Goal: Information Seeking & Learning: Check status

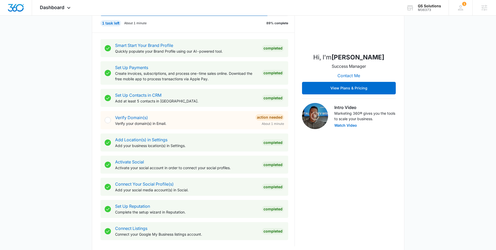
scroll to position [164, 0]
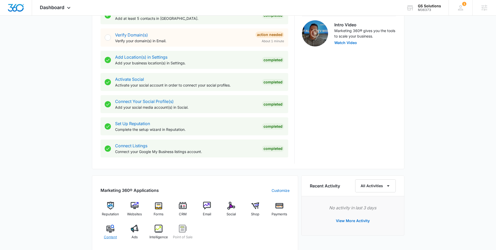
click at [104, 234] on div "Content" at bounding box center [110, 233] width 20 height 19
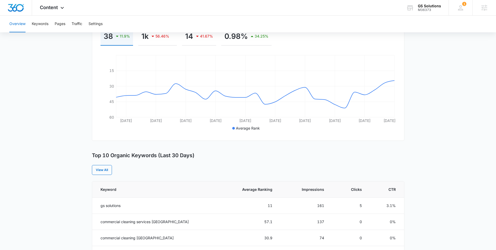
scroll to position [91, 0]
click at [239, 189] on span "Average Ranking" at bounding box center [251, 188] width 41 height 5
click at [421, 8] on div "M36373" at bounding box center [429, 10] width 23 height 4
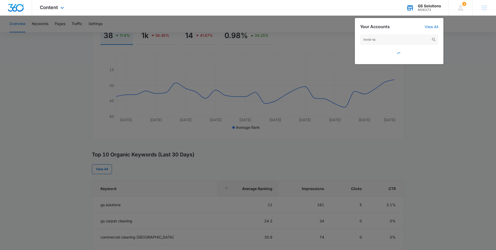
type input "invisi-tag"
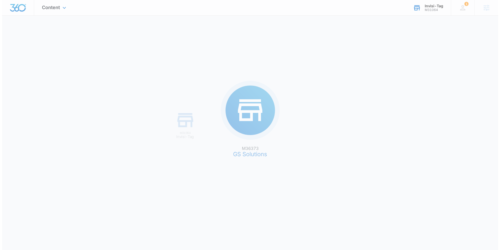
scroll to position [0, 0]
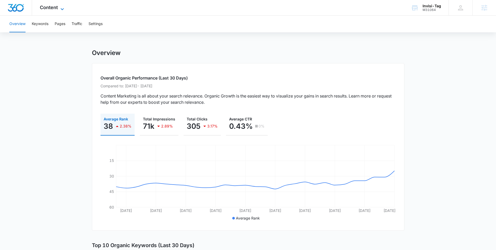
click at [45, 7] on span "Content" at bounding box center [49, 7] width 18 height 5
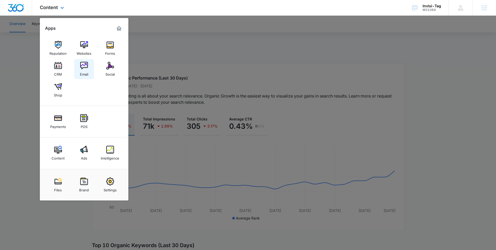
click at [85, 67] on img at bounding box center [84, 66] width 8 height 8
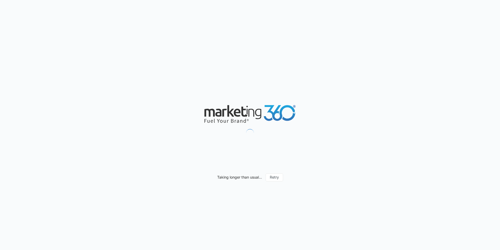
click at [184, 52] on div "Taking longer than usual... Retry" at bounding box center [250, 125] width 500 height 250
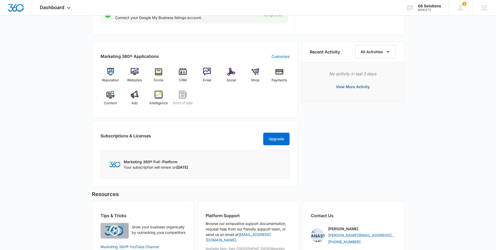
scroll to position [305, 0]
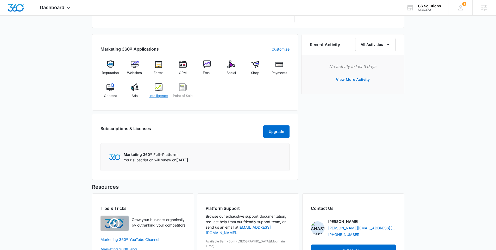
click at [156, 93] on div "Intelligence" at bounding box center [159, 92] width 20 height 19
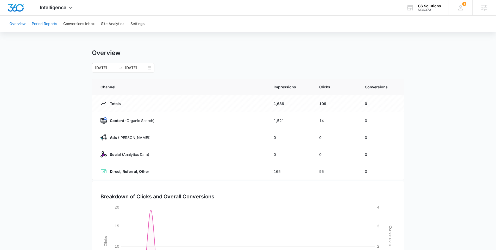
click at [47, 22] on button "Period Reports" at bounding box center [44, 24] width 25 height 17
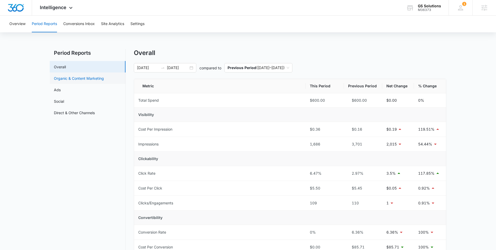
click at [98, 80] on link "Organic & Content Marketing" at bounding box center [79, 77] width 50 height 5
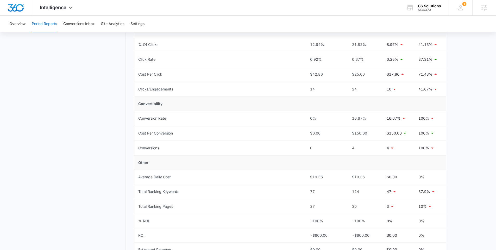
scroll to position [161, 0]
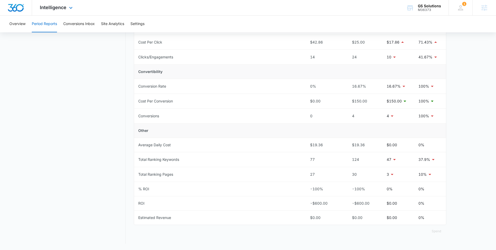
click at [63, 10] on div "Intelligence Apps Reputation Websites Forms CRM Email Social Shop Payments POS …" at bounding box center [57, 7] width 50 height 15
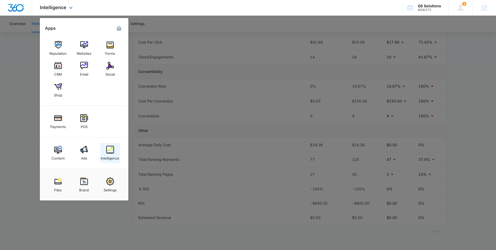
click at [103, 150] on link "Intelligence" at bounding box center [110, 153] width 20 height 20
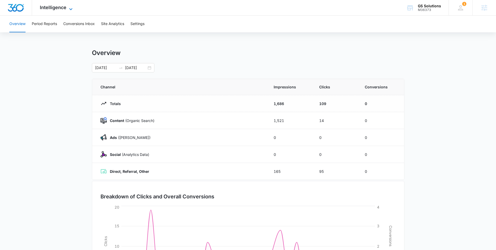
click at [60, 9] on span "Intelligence" at bounding box center [53, 7] width 27 height 5
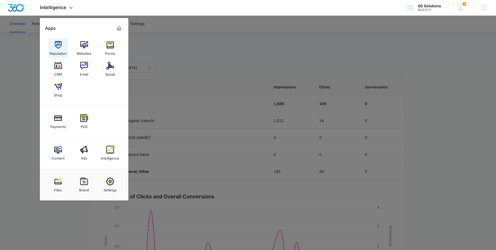
click at [62, 54] on div "Reputation" at bounding box center [57, 52] width 17 height 7
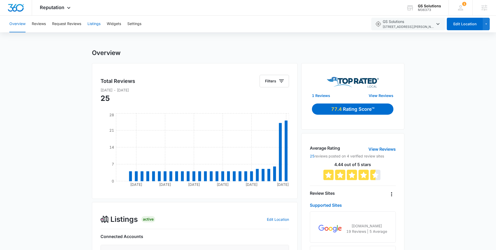
click at [98, 26] on button "Listings" at bounding box center [93, 24] width 13 height 17
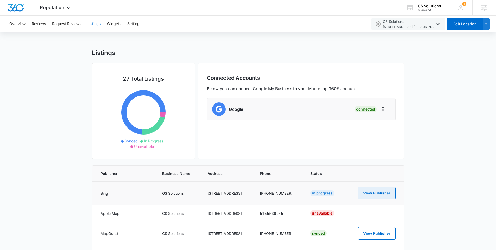
click at [373, 189] on button "View Publisher" at bounding box center [377, 193] width 38 height 12
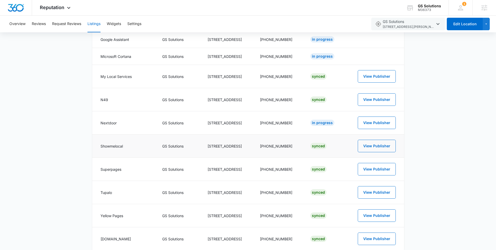
scroll to position [521, 0]
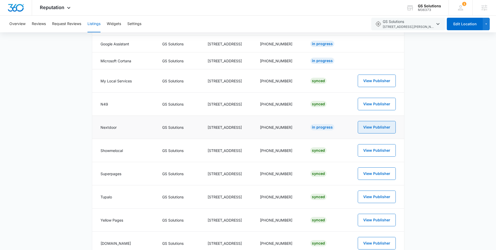
click at [376, 128] on button "View Publisher" at bounding box center [377, 127] width 38 height 12
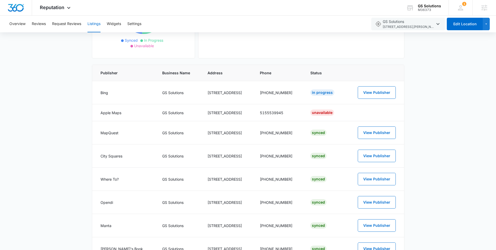
scroll to position [61, 0]
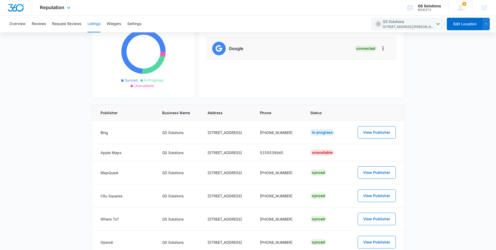
click at [24, 9] on div at bounding box center [16, 7] width 32 height 15
click at [67, 8] on icon at bounding box center [69, 9] width 6 height 6
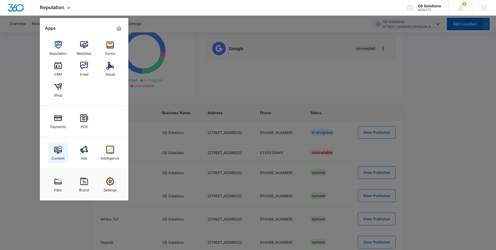
click at [59, 156] on div "Content" at bounding box center [58, 156] width 13 height 7
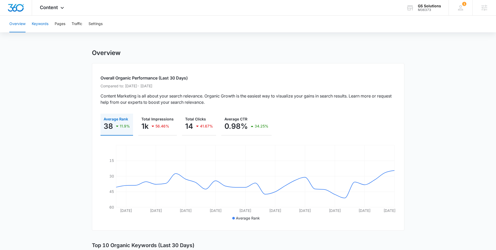
click at [47, 29] on button "Keywords" at bounding box center [40, 24] width 17 height 17
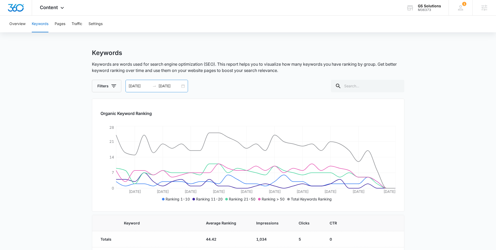
click at [185, 85] on div "08/15/2025 09/14/2025" at bounding box center [156, 86] width 62 height 12
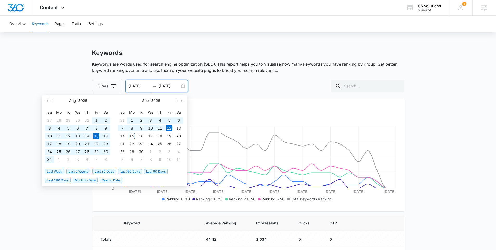
click at [112, 180] on span "Year to Date" at bounding box center [111, 180] width 22 height 6
type input "01/01/2025"
type input "09/12/2025"
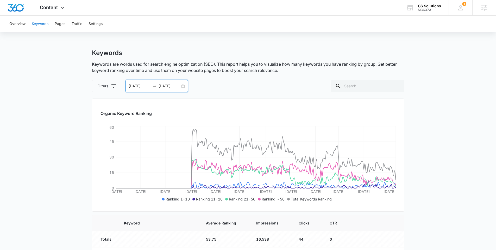
click at [186, 85] on div "01/01/2025 09/12/2025" at bounding box center [156, 86] width 62 height 12
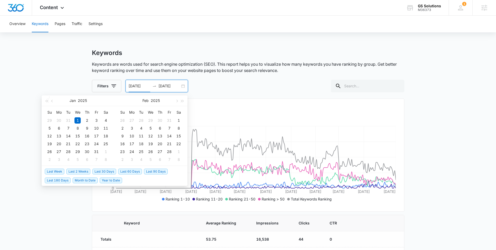
click at [129, 169] on span "Last 60 Days" at bounding box center [130, 171] width 24 height 6
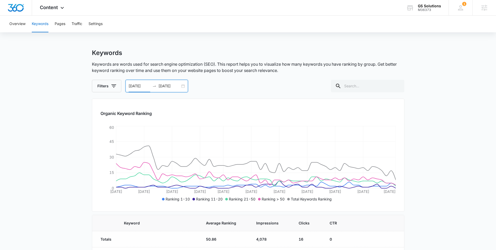
click at [182, 86] on div "07/14/2025 09/12/2025" at bounding box center [156, 86] width 62 height 12
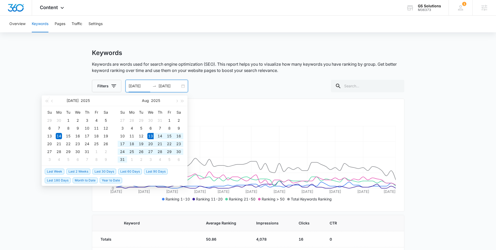
click at [95, 169] on span "Last 30 Days" at bounding box center [104, 171] width 24 height 6
type input "08/13/2025"
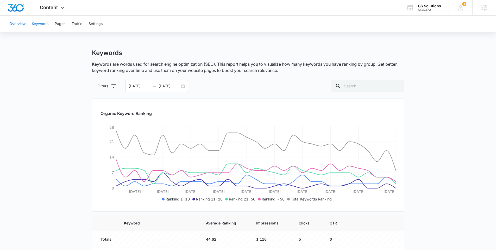
click at [15, 25] on button "Overview" at bounding box center [17, 24] width 16 height 17
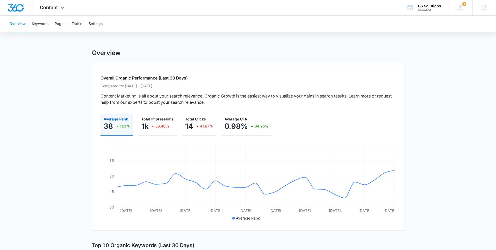
click at [46, 13] on div "Content Apps Reputation Websites Forms CRM Email Social Shop Payments POS Conte…" at bounding box center [52, 7] width 41 height 15
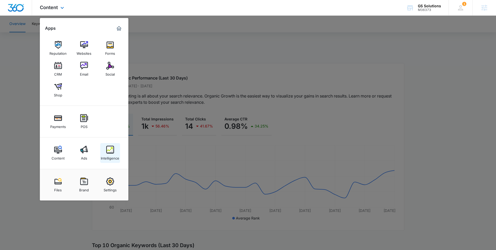
click at [110, 143] on link "Intelligence" at bounding box center [110, 153] width 20 height 20
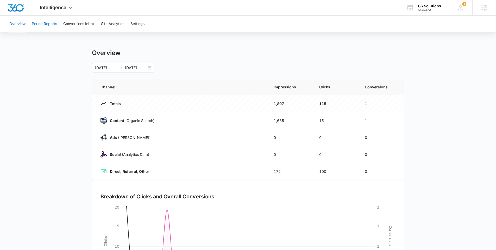
click at [53, 24] on button "Period Reports" at bounding box center [44, 24] width 25 height 17
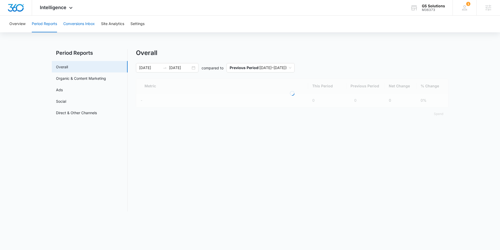
click at [67, 26] on button "Conversions Inbox" at bounding box center [78, 24] width 31 height 17
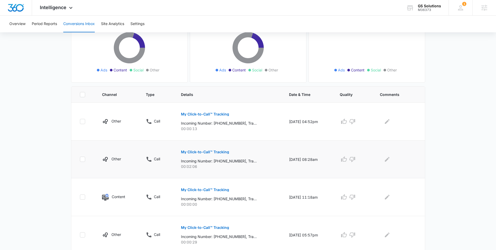
scroll to position [54, 0]
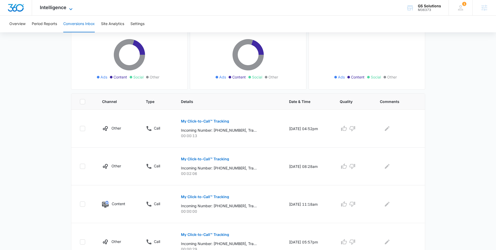
click at [58, 5] on span "Intelligence" at bounding box center [53, 7] width 27 height 5
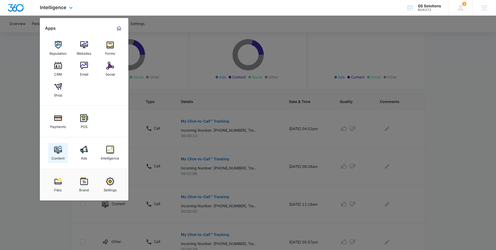
click at [60, 146] on img at bounding box center [58, 149] width 8 height 8
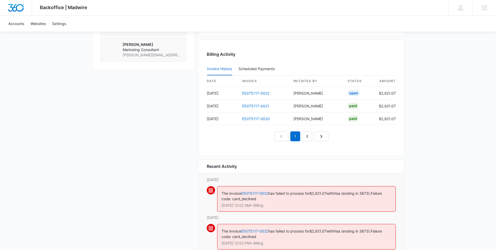
scroll to position [528, 0]
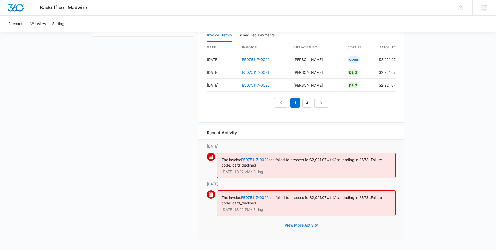
click at [299, 225] on button "View More Activity" at bounding box center [301, 225] width 44 height 12
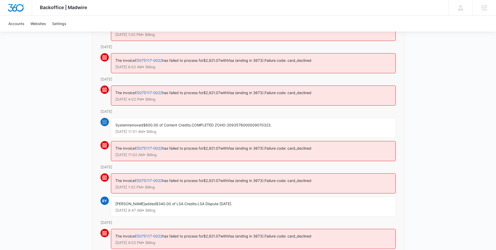
scroll to position [149, 0]
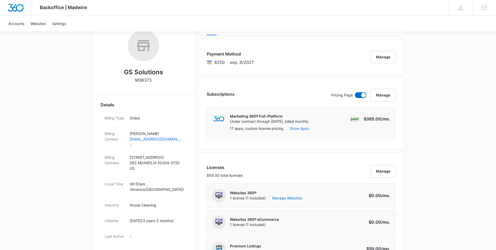
scroll to position [98, 0]
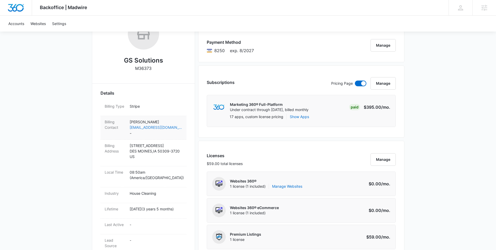
click at [179, 128] on link "jorgegym3@me.com" at bounding box center [156, 126] width 53 height 5
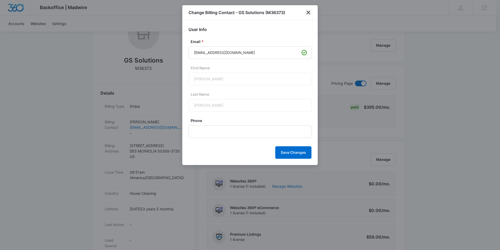
click at [307, 10] on icon "close" at bounding box center [308, 12] width 6 height 6
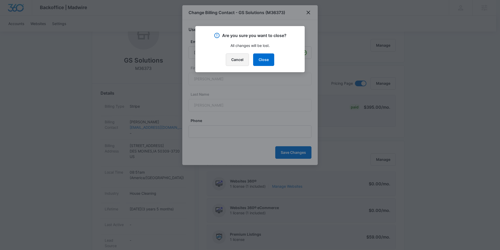
click at [241, 60] on button "Cancel" at bounding box center [237, 59] width 23 height 12
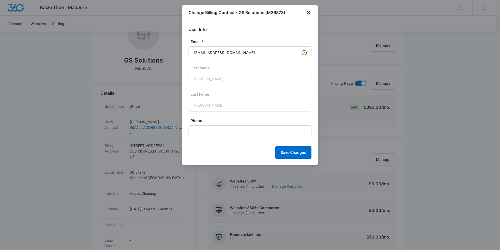
click at [307, 12] on icon "close" at bounding box center [308, 12] width 6 height 6
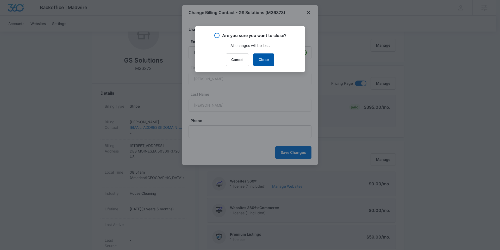
click at [268, 58] on button "Close" at bounding box center [263, 59] width 21 height 12
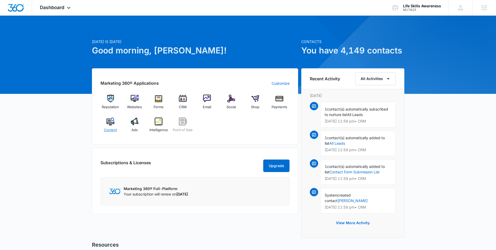
click at [105, 124] on div "Content" at bounding box center [110, 126] width 20 height 19
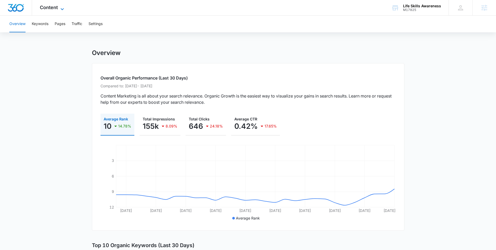
click at [52, 5] on span "Content" at bounding box center [49, 7] width 18 height 5
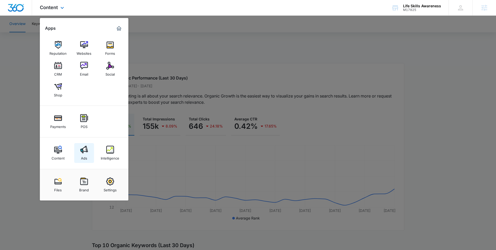
click at [84, 157] on div "Ads" at bounding box center [84, 156] width 6 height 7
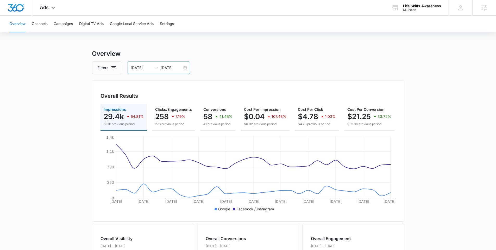
click at [184, 67] on div "07/18/2025 08/17/2025" at bounding box center [159, 67] width 62 height 12
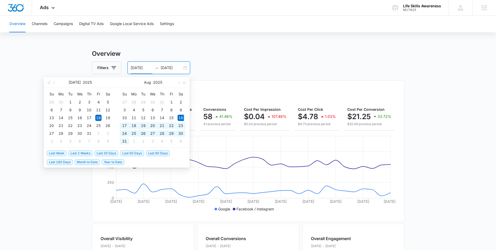
click at [97, 152] on span "Last 30 Days" at bounding box center [106, 153] width 24 height 6
type input "08/16/2025"
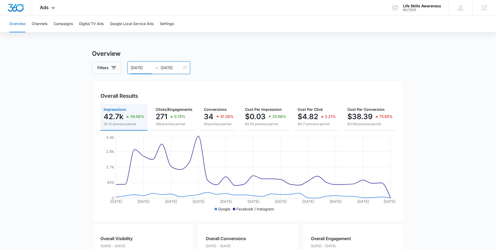
click at [165, 67] on input "09/15/2025" at bounding box center [172, 68] width 22 height 6
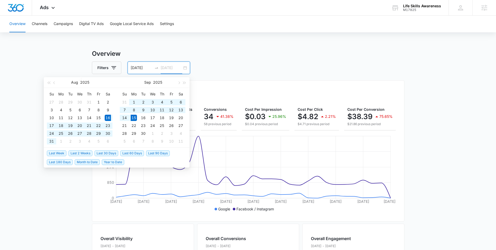
type input "09/15/2025"
click at [131, 66] on input "08/16/2025" at bounding box center [142, 68] width 22 height 6
type input "08/15/2025"
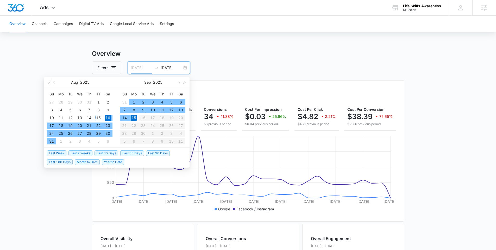
click at [98, 117] on div "15" at bounding box center [98, 118] width 6 height 6
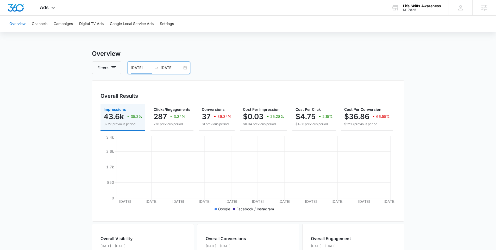
click at [177, 68] on input "09/15/2025" at bounding box center [172, 68] width 22 height 6
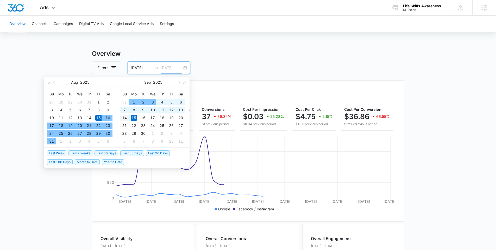
type input "09/14/2025"
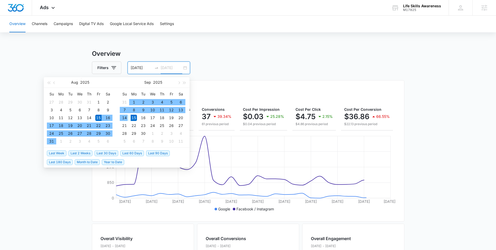
click at [123, 120] on div "14" at bounding box center [124, 118] width 6 height 6
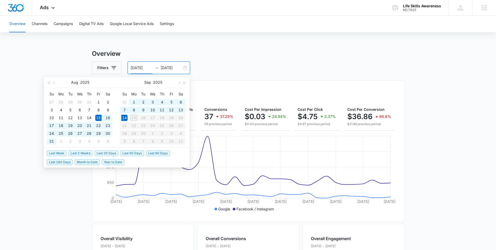
click at [75, 194] on main "Overview Filters 08/15/2025 09/14/2025 Overall Results Impressions 43.6k 40.88%…" at bounding box center [248, 236] width 496 height 374
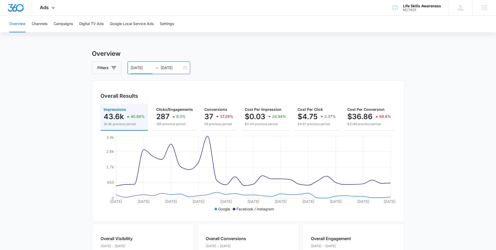
click at [49, 12] on div "Ads Apps Reputation Websites Forms CRM Email Social Shop Payments POS Content A…" at bounding box center [48, 7] width 32 height 15
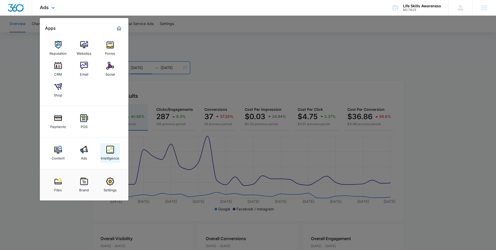
click at [108, 146] on img at bounding box center [110, 149] width 8 height 8
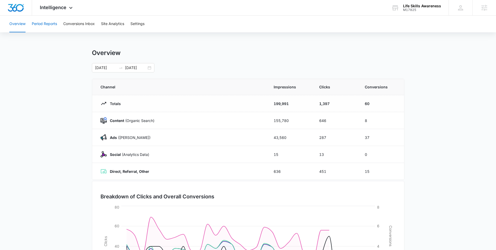
click at [48, 28] on button "Period Reports" at bounding box center [44, 24] width 25 height 17
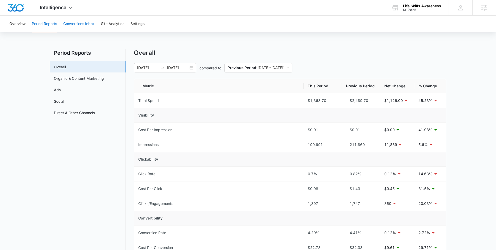
click at [75, 27] on button "Conversions Inbox" at bounding box center [78, 24] width 31 height 17
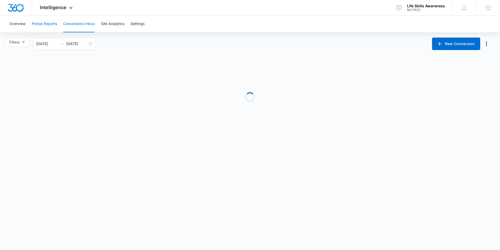
click at [45, 27] on button "Period Reports" at bounding box center [44, 24] width 25 height 17
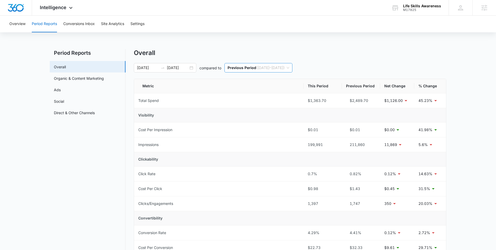
click at [289, 70] on span "Previous Period ( 07/15/2025 – 08/14/2025 )" at bounding box center [258, 67] width 62 height 9
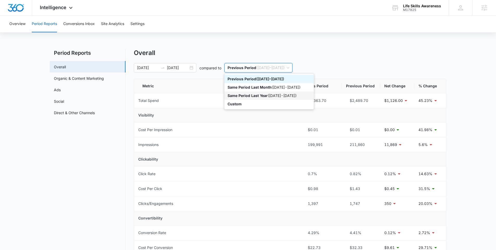
click at [288, 97] on div "Same Period Last Year ( 08/15/2024 - 09/14/2024 )" at bounding box center [268, 96] width 83 height 6
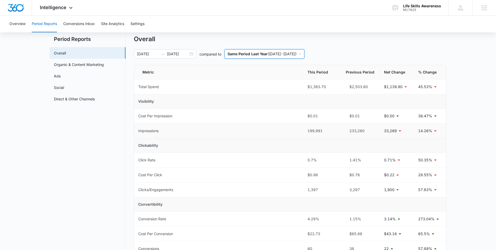
scroll to position [26, 0]
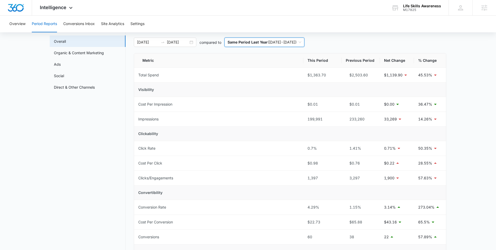
click at [93, 124] on nav "Period Reports Overall Organic & Content Marketing Ads Social Direct & Other Ch…" at bounding box center [88, 224] width 76 height 402
click at [71, 8] on icon at bounding box center [71, 9] width 6 height 6
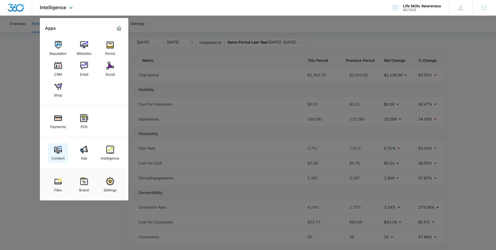
click at [57, 153] on img at bounding box center [58, 149] width 8 height 8
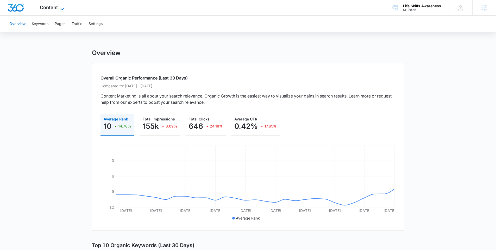
click at [60, 6] on icon at bounding box center [62, 9] width 6 height 6
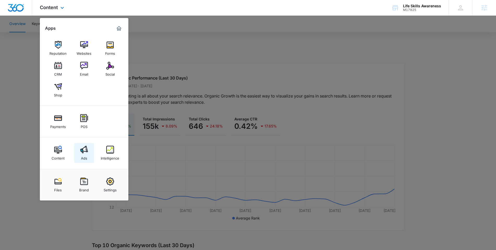
click at [84, 157] on div "Ads" at bounding box center [84, 156] width 6 height 7
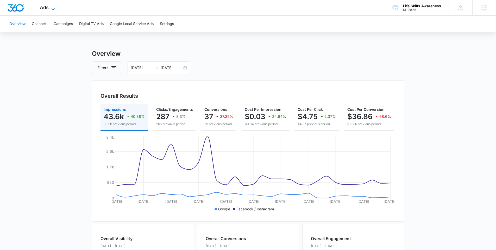
click at [48, 9] on span "Ads" at bounding box center [44, 7] width 9 height 5
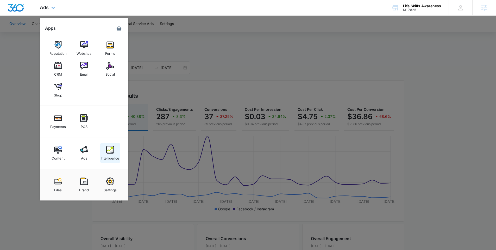
click at [110, 151] on img at bounding box center [110, 149] width 8 height 8
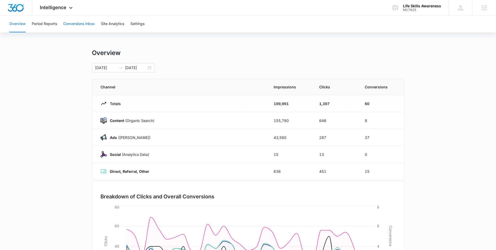
click at [67, 25] on button "Conversions Inbox" at bounding box center [78, 24] width 31 height 17
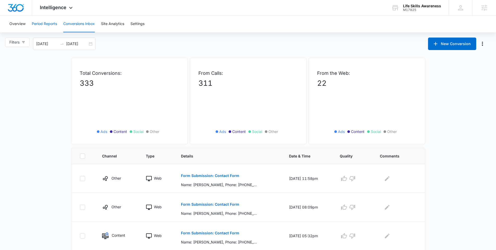
click at [49, 28] on button "Period Reports" at bounding box center [44, 24] width 25 height 17
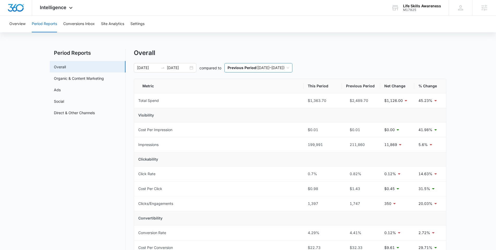
click at [289, 67] on span "Previous Period ( 07/15/2025 – 08/14/2025 )" at bounding box center [258, 67] width 62 height 9
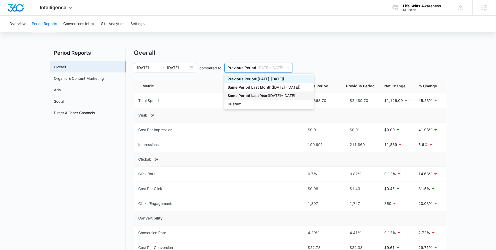
click at [287, 94] on div "Same Period Last Year ( 08/15/2024 - 09/14/2024 )" at bounding box center [268, 96] width 83 height 6
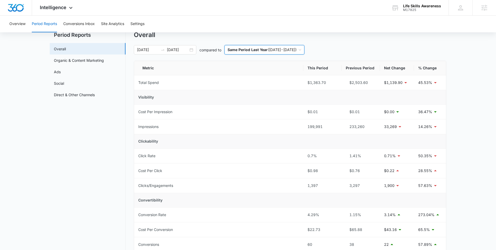
scroll to position [17, 0]
click at [94, 60] on link "Organic & Content Marketing" at bounding box center [79, 61] width 50 height 5
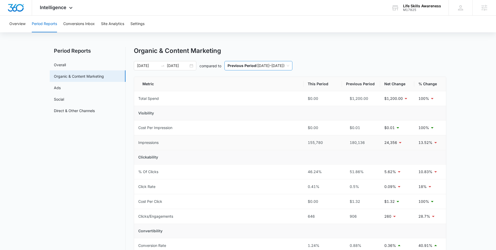
scroll to position [1, 0]
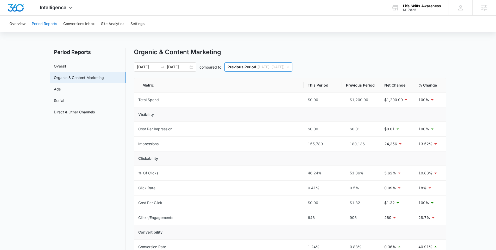
click at [277, 69] on span "Previous Period ( 07/15/2025 – 08/14/2025 )" at bounding box center [258, 66] width 62 height 9
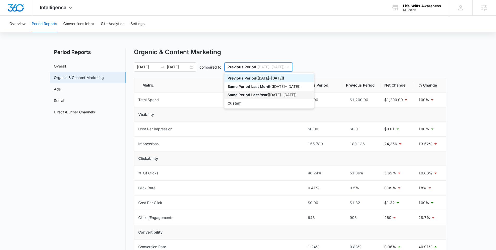
click at [266, 93] on p "Same Period Last Year" at bounding box center [247, 94] width 40 height 4
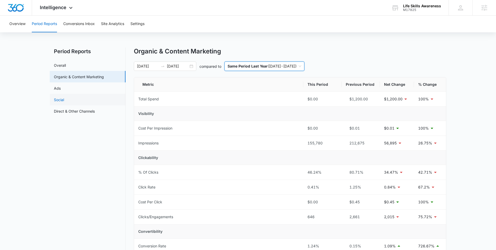
scroll to position [0, 0]
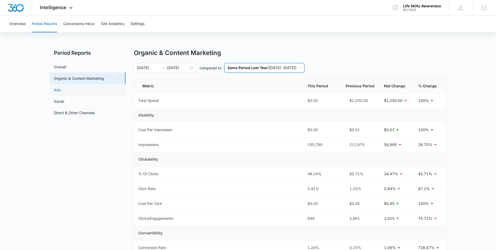
click at [61, 87] on link "Ads" at bounding box center [57, 89] width 7 height 5
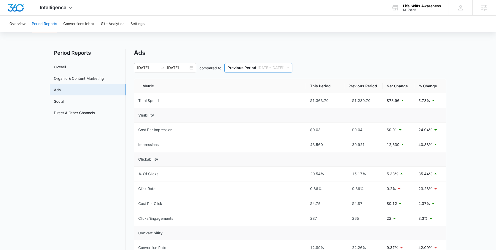
click at [259, 67] on span "Previous Period ( 07/15/2025 – 08/14/2025 )" at bounding box center [258, 67] width 62 height 9
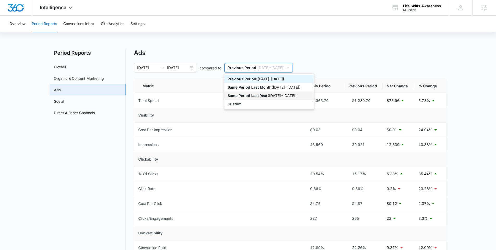
click at [249, 96] on p "Same Period Last Year" at bounding box center [247, 95] width 40 height 4
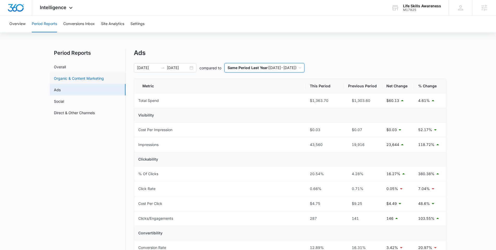
click at [91, 81] on link "Organic & Content Marketing" at bounding box center [79, 77] width 50 height 5
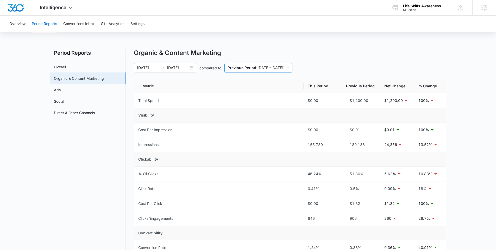
click at [238, 68] on p "Previous Period" at bounding box center [241, 67] width 29 height 4
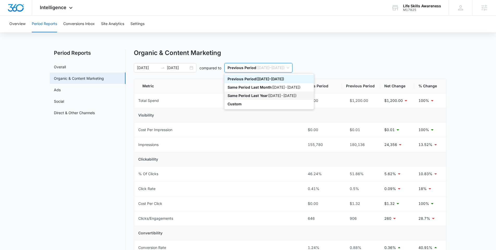
click at [237, 96] on p "Same Period Last Year" at bounding box center [247, 95] width 40 height 4
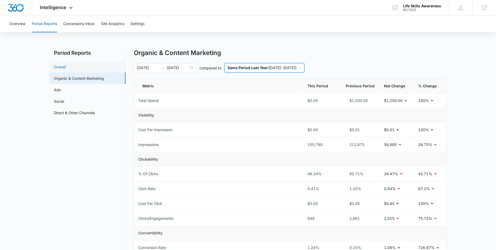
click at [66, 64] on link "Overall" at bounding box center [60, 66] width 12 height 5
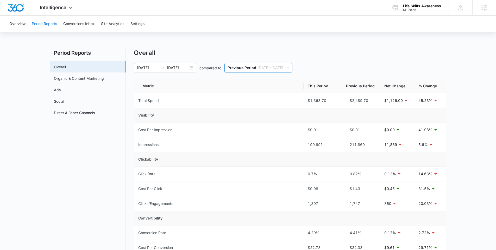
click at [249, 69] on p "Previous Period" at bounding box center [241, 67] width 29 height 4
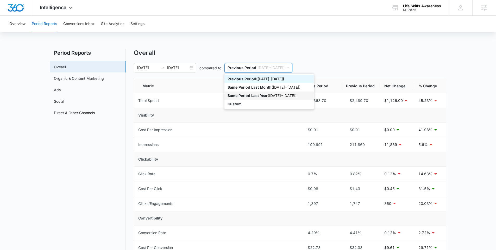
click at [250, 95] on p "Same Period Last Year" at bounding box center [247, 95] width 40 height 4
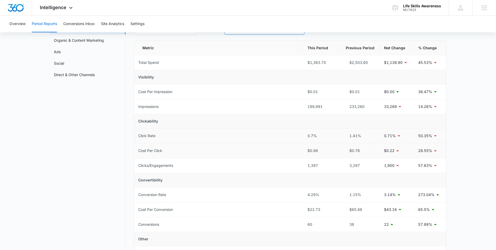
scroll to position [14, 0]
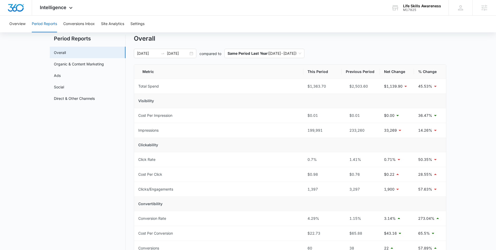
click at [130, 168] on div "Period Reports Overall Organic & Content Marketing Ads Social Direct & Other Ch…" at bounding box center [248, 236] width 396 height 402
click at [201, 11] on div "Intelligence Apps Reputation Websites Forms CRM Email Social Shop Payments POS …" at bounding box center [248, 8] width 496 height 16
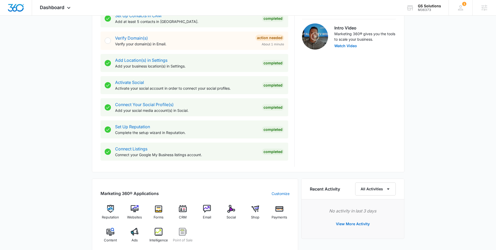
scroll to position [162, 0]
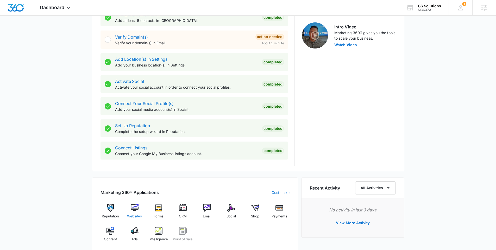
click at [140, 210] on div "Websites" at bounding box center [134, 213] width 20 height 19
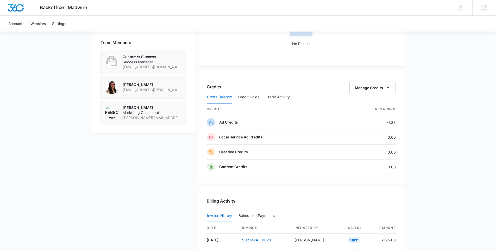
scroll to position [493, 0]
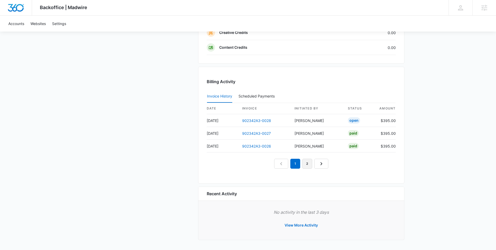
click at [309, 159] on link "2" at bounding box center [307, 164] width 10 height 10
click at [314, 162] on link "3" at bounding box center [313, 164] width 10 height 10
click at [315, 166] on link "4" at bounding box center [319, 164] width 10 height 10
click at [320, 162] on nav "1 2 3 4 5" at bounding box center [301, 164] width 90 height 10
click at [322, 162] on link "5" at bounding box center [325, 164] width 10 height 10
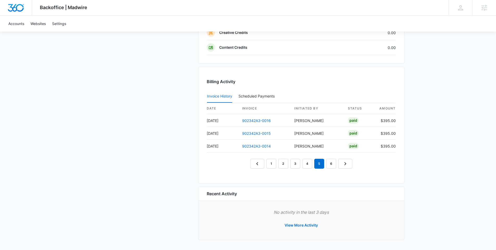
click at [325, 163] on nav "1 2 3 4 5 6" at bounding box center [301, 164] width 102 height 10
click at [326, 163] on link "6" at bounding box center [331, 164] width 10 height 10
click at [253, 134] on link "902342A3-0012" at bounding box center [256, 133] width 28 height 4
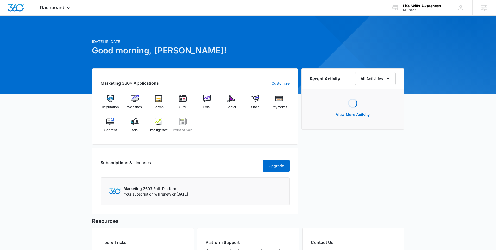
click at [81, 98] on div "Today is Monday, September 15th Good morning, Anastasia! Marketing 360® Applica…" at bounding box center [248, 167] width 496 height 291
click at [144, 97] on div "Websites" at bounding box center [134, 103] width 20 height 19
